Goal: Ask a question

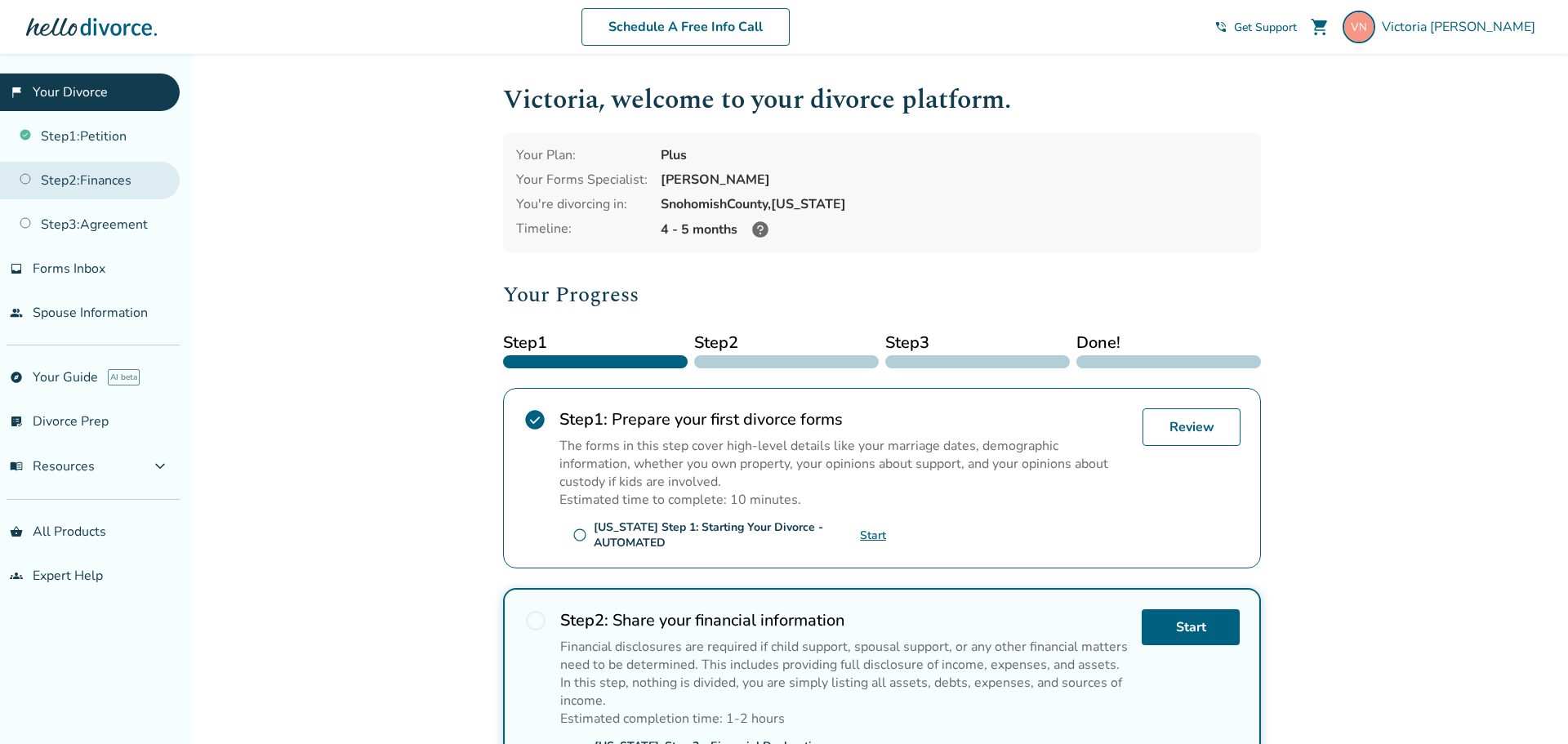
click at [86, 178] on link "Step 2 : Finances" at bounding box center [90, 181] width 180 height 37
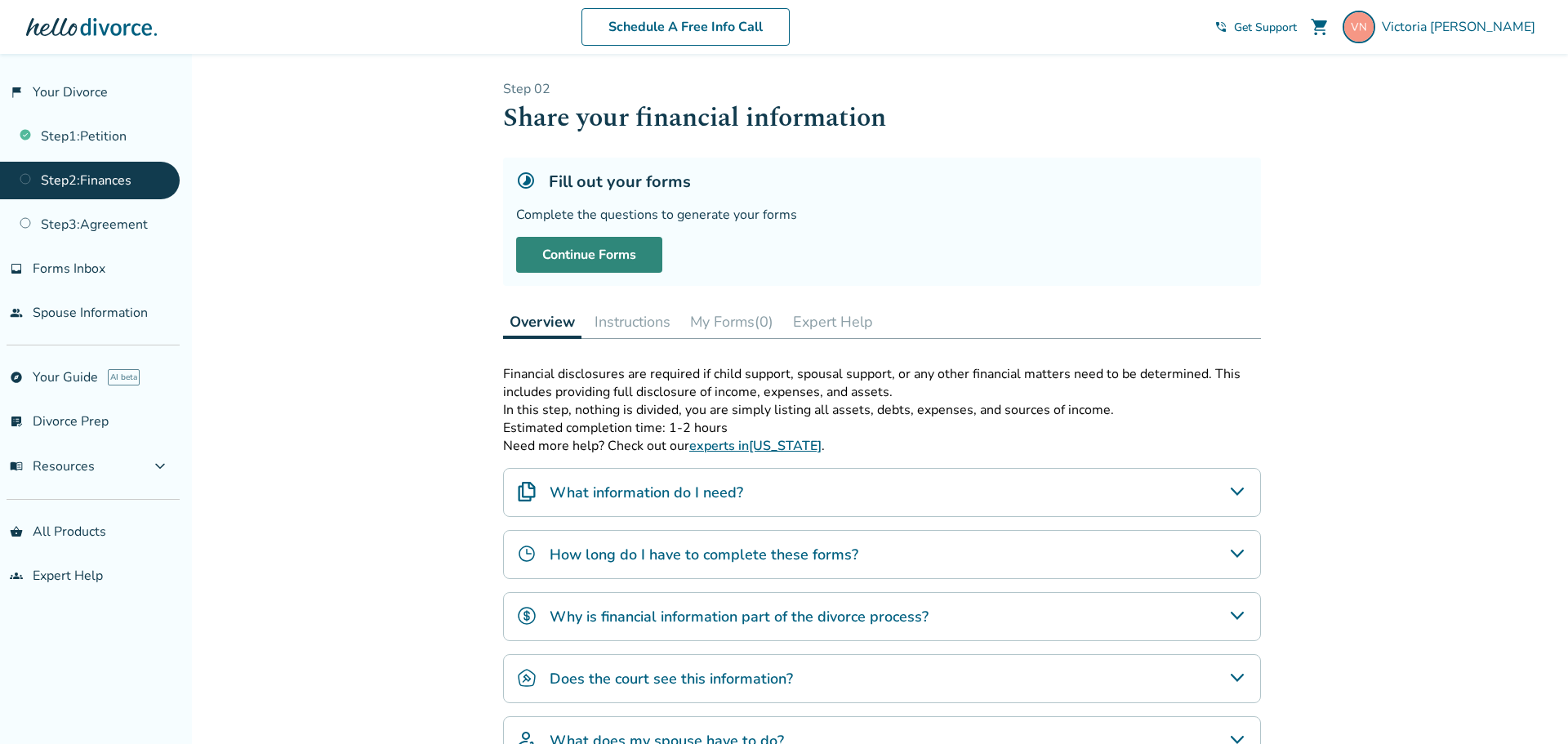
click at [582, 258] on link "Continue Forms" at bounding box center [589, 255] width 146 height 36
click at [1297, 23] on span "Get Support" at bounding box center [1265, 27] width 63 height 15
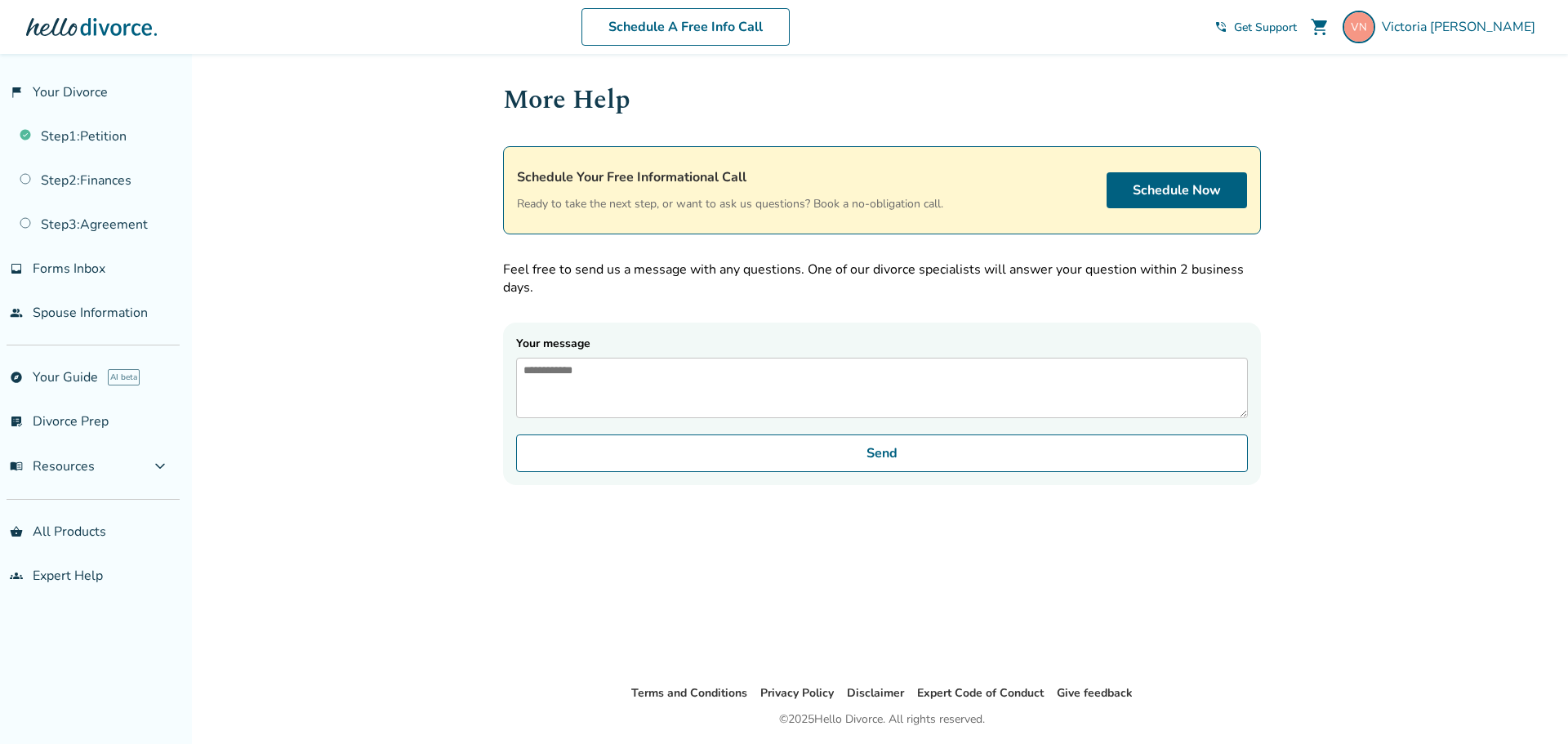
click at [597, 369] on textarea "Your message" at bounding box center [882, 388] width 732 height 60
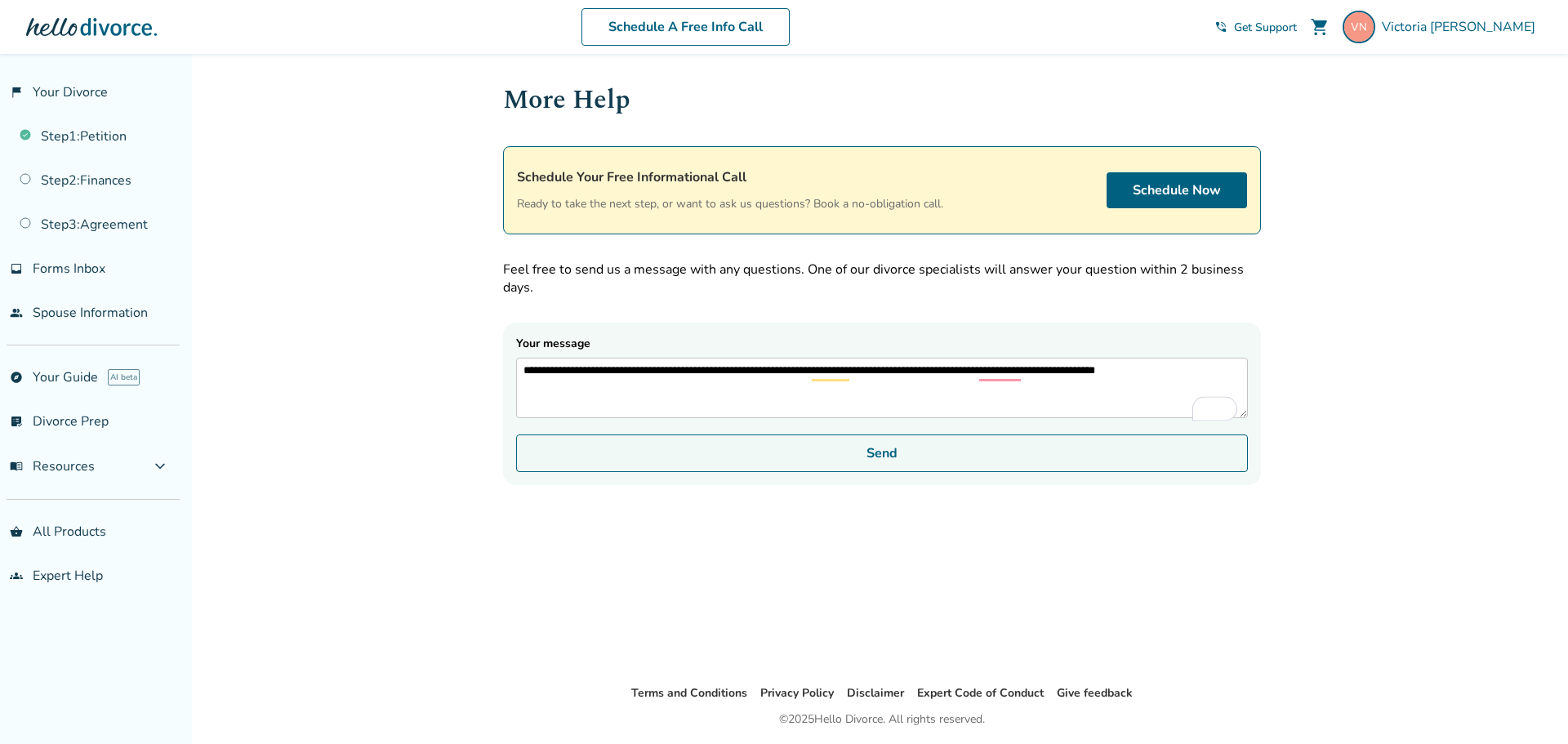
type textarea "**********"
click at [866, 468] on button "Send" at bounding box center [882, 453] width 732 height 37
